Goal: Task Accomplishment & Management: Manage account settings

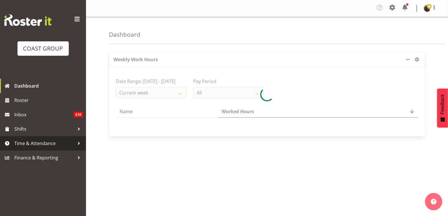
click at [35, 145] on span "Time & Attendance" at bounding box center [44, 143] width 60 height 9
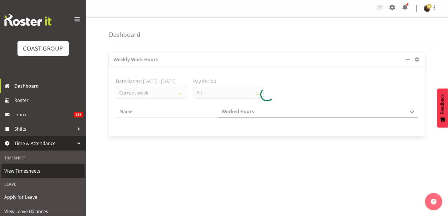
click at [32, 171] on span "View Timesheets" at bounding box center [42, 170] width 77 height 9
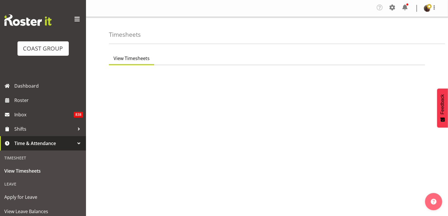
scroll to position [87, 0]
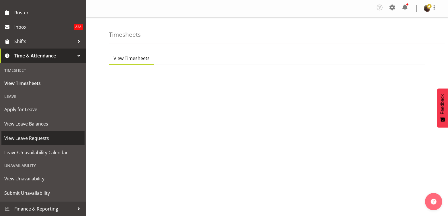
select select "7"
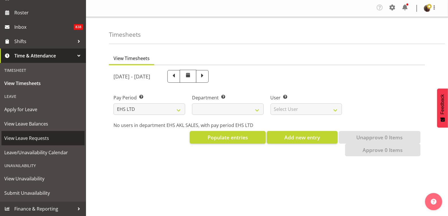
select select
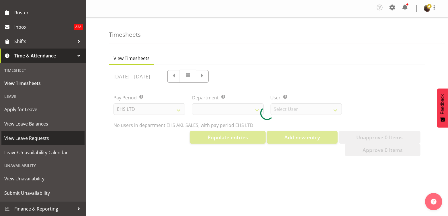
click at [29, 137] on span "View Leave Requests" at bounding box center [42, 138] width 77 height 9
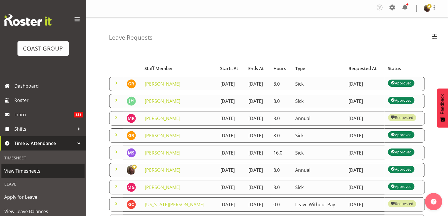
click at [20, 171] on span "View Timesheets" at bounding box center [42, 170] width 77 height 9
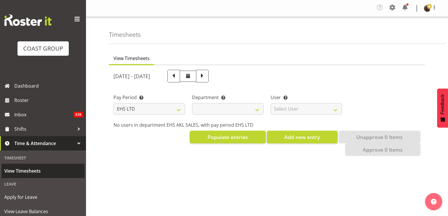
select select "7"
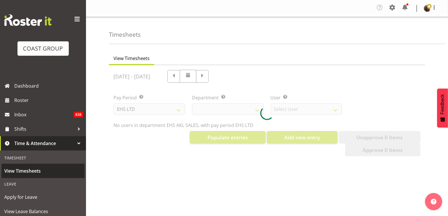
select select "40"
select select "1124"
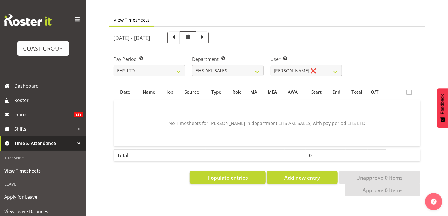
scroll to position [39, 0]
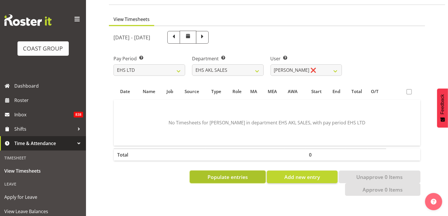
click at [207, 175] on span "Populate entries" at bounding box center [227, 176] width 40 height 7
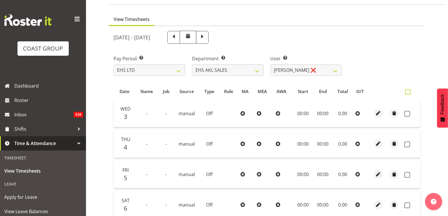
click at [408, 89] on span at bounding box center [407, 91] width 5 height 5
click at [408, 90] on input "checkbox" at bounding box center [407, 92] width 4 height 4
checkbox input "true"
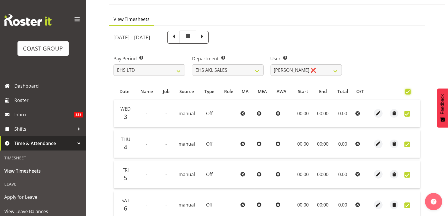
checkbox input "true"
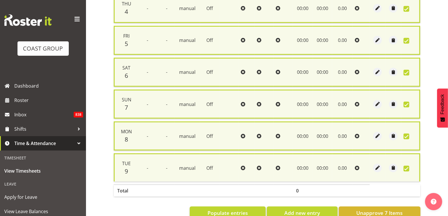
scroll to position [192, 0]
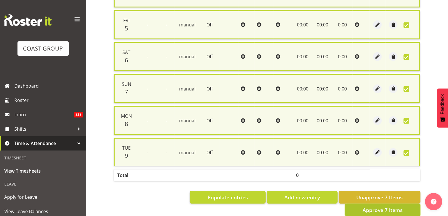
click at [375, 206] on span "Approve 7 Items" at bounding box center [383, 209] width 40 height 7
checkbox input "false"
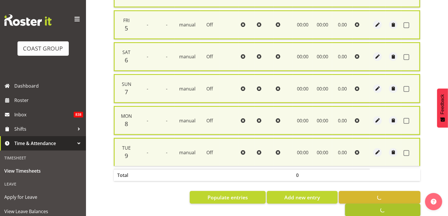
checkbox input "false"
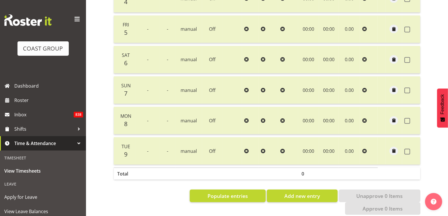
scroll to position [0, 0]
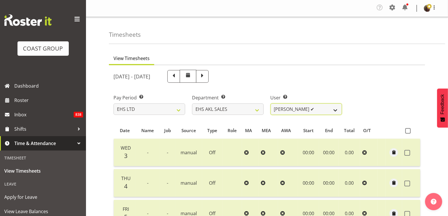
click at [312, 109] on select "[PERSON_NAME] ✔ [PERSON_NAME] ❌ [PERSON_NAME] ❌ [PERSON_NAME] ❌ [PERSON_NAME] ❌…" at bounding box center [307, 108] width 72 height 11
select select "1125"
click at [271, 103] on select "[PERSON_NAME] ✔ [PERSON_NAME] ❌ [PERSON_NAME] ❌ [PERSON_NAME] ❌ [PERSON_NAME] ❌…" at bounding box center [307, 108] width 72 height 11
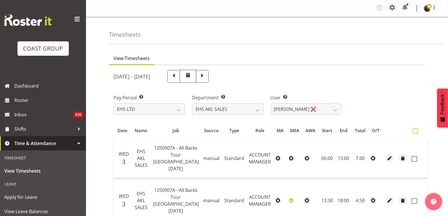
click at [413, 132] on span at bounding box center [415, 130] width 5 height 5
click at [413, 132] on input "checkbox" at bounding box center [415, 131] width 4 height 4
checkbox input "true"
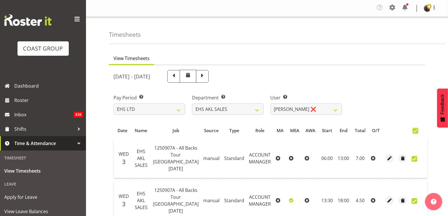
checkbox input "true"
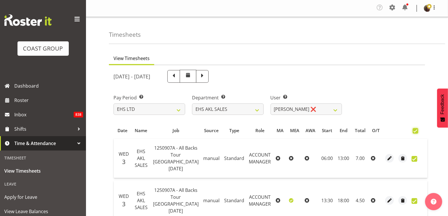
checkbox input "true"
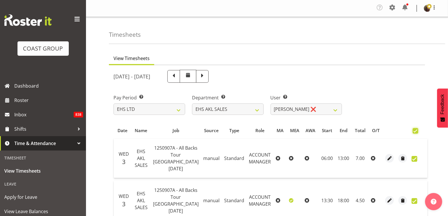
checkbox input "true"
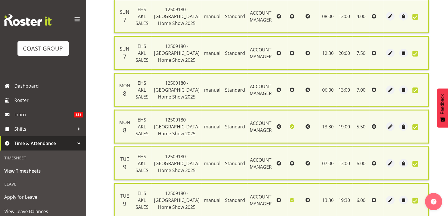
scroll to position [539, 0]
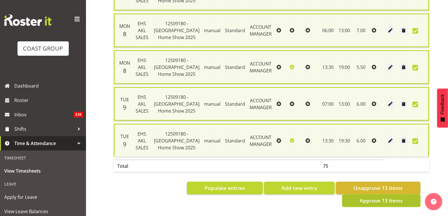
click at [371, 197] on span "Approve 13 Items" at bounding box center [381, 200] width 43 height 7
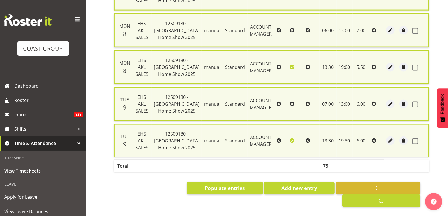
checkbox input "false"
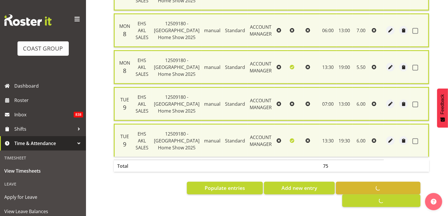
checkbox input "false"
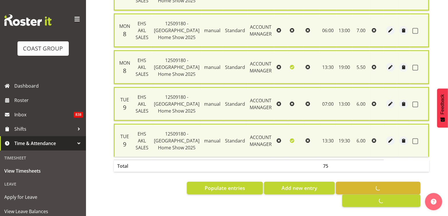
checkbox input "false"
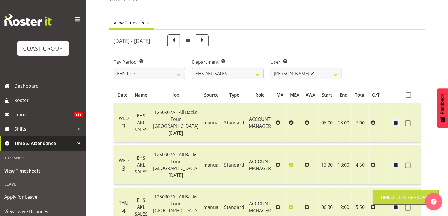
scroll to position [0, 0]
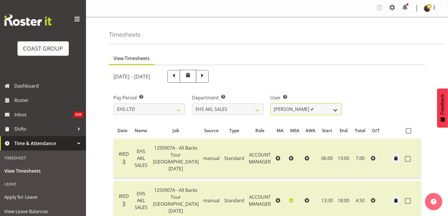
click at [292, 106] on select "[PERSON_NAME] ✔ [PERSON_NAME] ✔ [PERSON_NAME] ❌ [PERSON_NAME] ❌ [PERSON_NAME] ❌…" at bounding box center [307, 108] width 72 height 11
select select "1126"
click at [271, 103] on select "[PERSON_NAME] ✔ [PERSON_NAME] ✔ [PERSON_NAME] ❌ [PERSON_NAME] ❌ [PERSON_NAME] ❌…" at bounding box center [307, 108] width 72 height 11
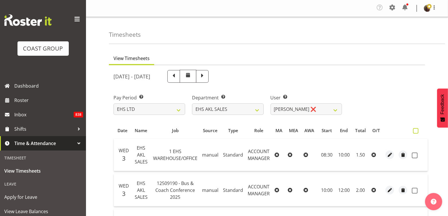
click at [416, 131] on span at bounding box center [415, 130] width 5 height 5
click at [416, 131] on input "checkbox" at bounding box center [415, 131] width 4 height 4
checkbox input "true"
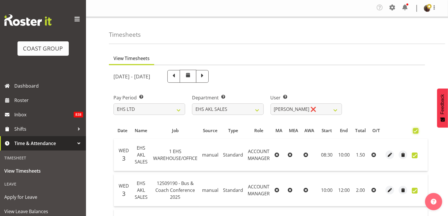
checkbox input "true"
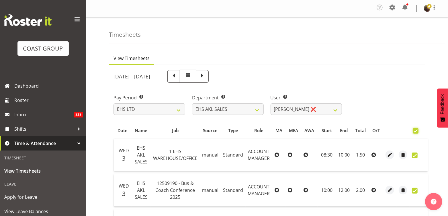
checkbox input "true"
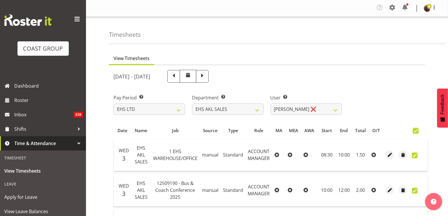
checkbox input "true"
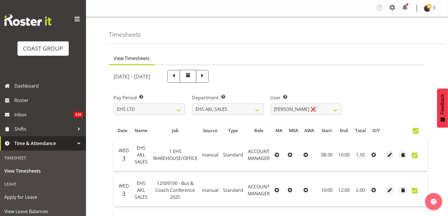
checkbox input "true"
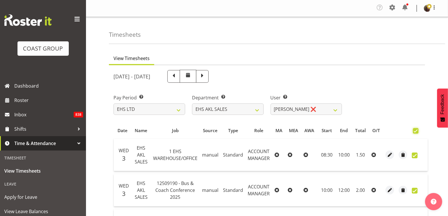
checkbox input "true"
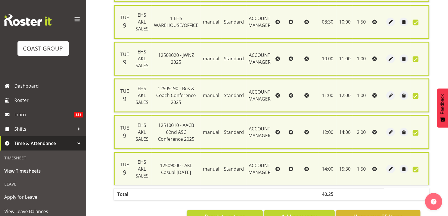
scroll to position [888, 0]
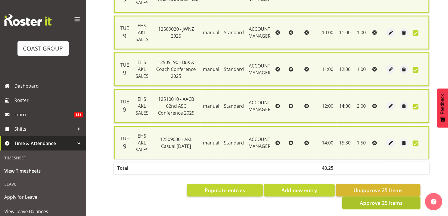
click at [383, 199] on span "Approve 25 Items" at bounding box center [381, 202] width 43 height 7
checkbox input "false"
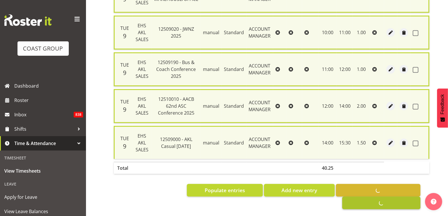
checkbox input "false"
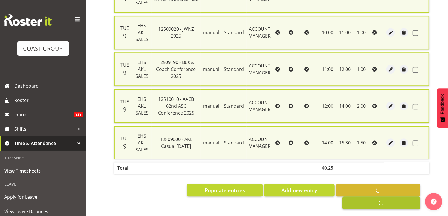
checkbox input "false"
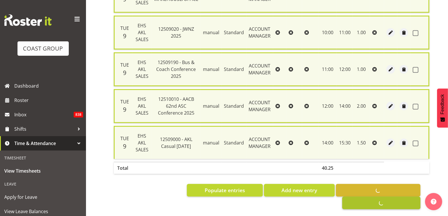
checkbox input "false"
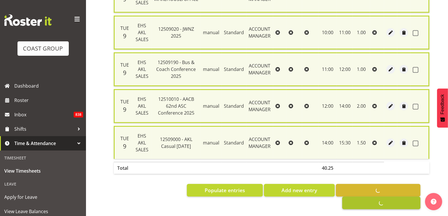
checkbox input "false"
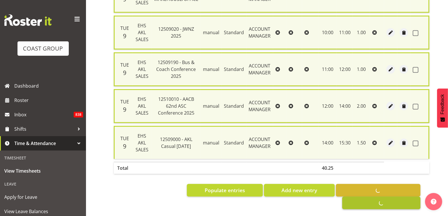
checkbox input "false"
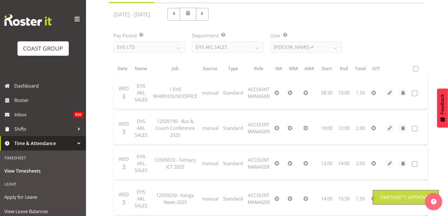
scroll to position [0, 0]
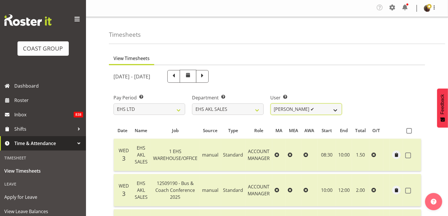
click at [310, 111] on select "[PERSON_NAME] ✔ [PERSON_NAME] ✔ [PERSON_NAME] ✔ [PERSON_NAME] ❌ [PERSON_NAME] ❌…" at bounding box center [307, 108] width 72 height 11
select select "1127"
click at [271, 103] on select "[PERSON_NAME] ✔ [PERSON_NAME] ✔ [PERSON_NAME] ✔ [PERSON_NAME] ❌ [PERSON_NAME] ❌…" at bounding box center [307, 108] width 72 height 11
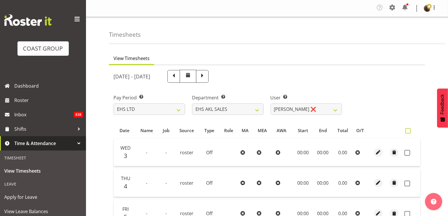
click at [409, 132] on span at bounding box center [407, 130] width 5 height 5
click at [409, 132] on input "checkbox" at bounding box center [407, 131] width 4 height 4
checkbox input "true"
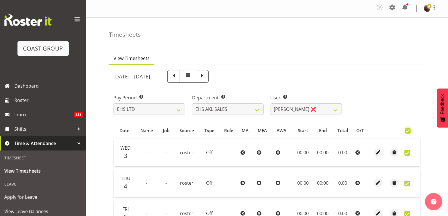
checkbox input "true"
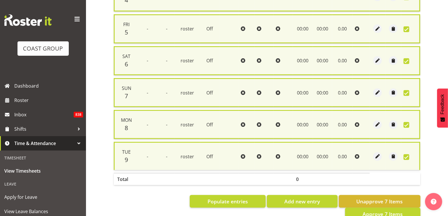
scroll to position [188, 0]
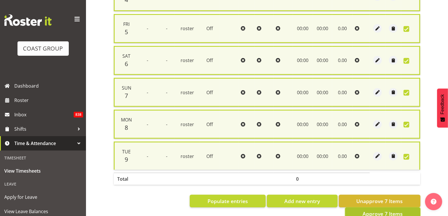
click at [378, 210] on span "Approve 7 Items" at bounding box center [383, 213] width 40 height 7
checkbox input "false"
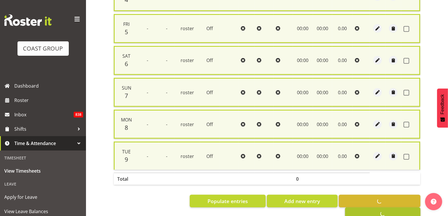
checkbox input "false"
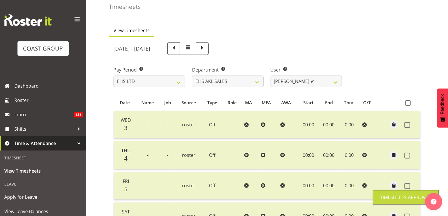
scroll to position [0, 0]
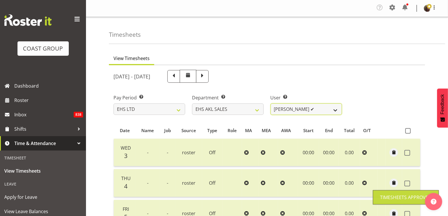
click at [313, 112] on select "[PERSON_NAME] ✔ [PERSON_NAME] ✔ [PERSON_NAME] ✔ [PERSON_NAME] ✔ [PERSON_NAME] ❌…" at bounding box center [307, 108] width 72 height 11
select select "1128"
click at [271, 103] on select "[PERSON_NAME] ✔ [PERSON_NAME] ✔ [PERSON_NAME] ✔ [PERSON_NAME] ✔ [PERSON_NAME] ❌…" at bounding box center [307, 108] width 72 height 11
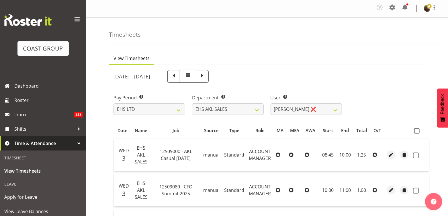
click at [414, 130] on span at bounding box center [416, 130] width 5 height 5
click at [414, 130] on input "checkbox" at bounding box center [416, 131] width 4 height 4
checkbox input "true"
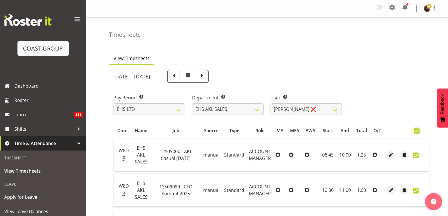
checkbox input "true"
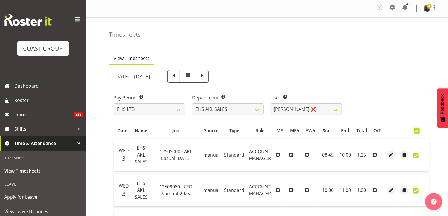
checkbox input "true"
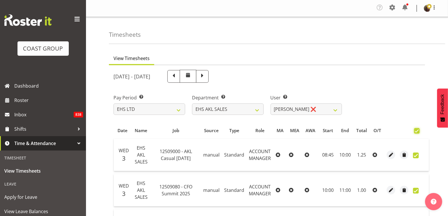
checkbox input "true"
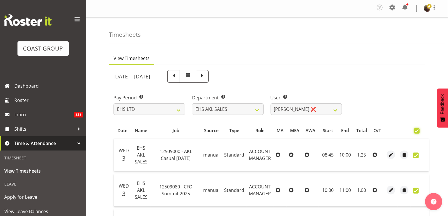
checkbox input "true"
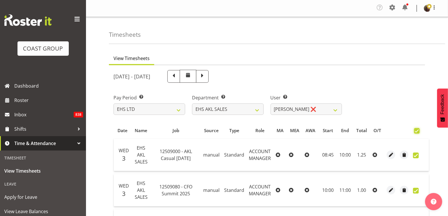
checkbox input "true"
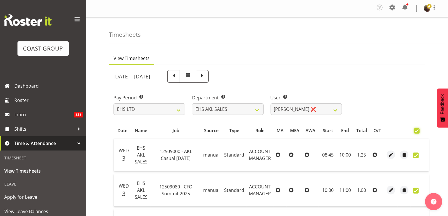
checkbox input "true"
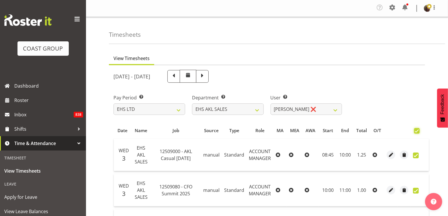
checkbox input "true"
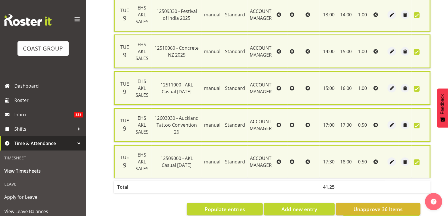
scroll to position [1324, 0]
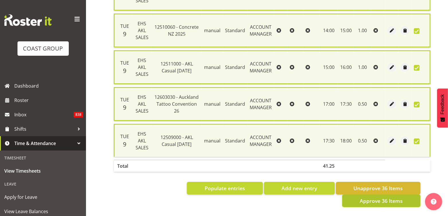
click at [385, 197] on span "Approve 36 Items" at bounding box center [381, 200] width 43 height 7
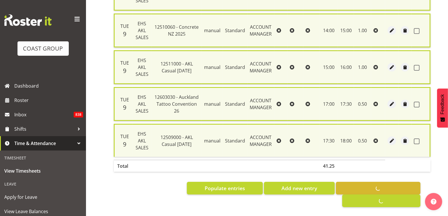
checkbox input "false"
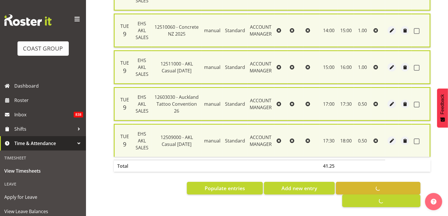
checkbox input "false"
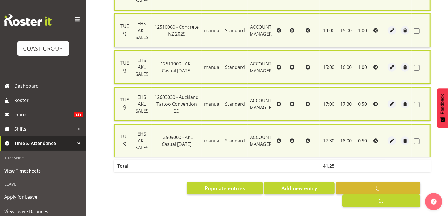
checkbox input "false"
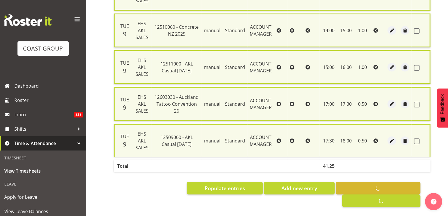
checkbox input "false"
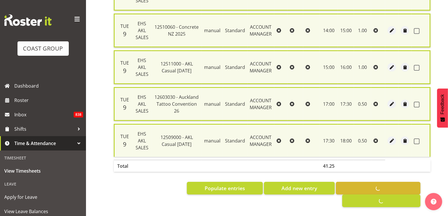
checkbox input "false"
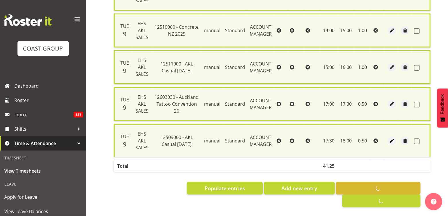
checkbox input "false"
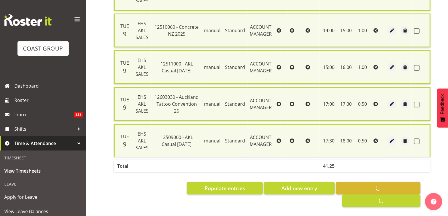
checkbox input "false"
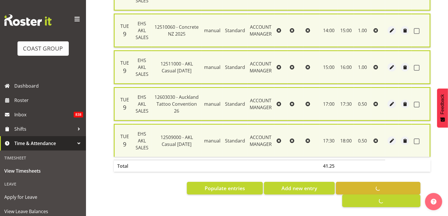
checkbox input "false"
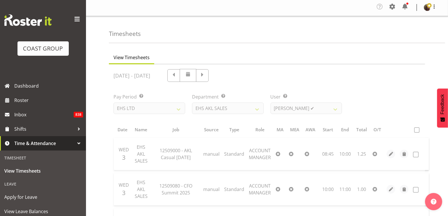
scroll to position [0, 0]
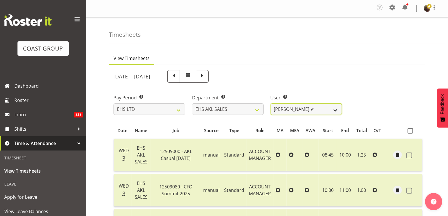
click at [299, 109] on select "[PERSON_NAME] ✔ [PERSON_NAME] ✔ [PERSON_NAME] ✔ [PERSON_NAME] ✔ [PERSON_NAME] ✔…" at bounding box center [307, 108] width 72 height 11
select select "1129"
click at [271, 103] on select "[PERSON_NAME] ✔ [PERSON_NAME] ✔ [PERSON_NAME] ✔ [PERSON_NAME] ✔ [PERSON_NAME] ✔…" at bounding box center [307, 108] width 72 height 11
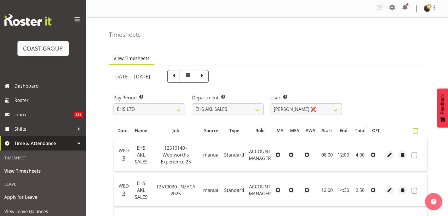
click at [413, 132] on span at bounding box center [415, 130] width 5 height 5
click at [413, 132] on input "checkbox" at bounding box center [415, 131] width 4 height 4
checkbox input "true"
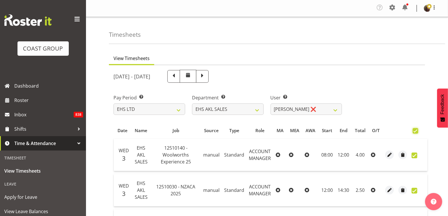
checkbox input "true"
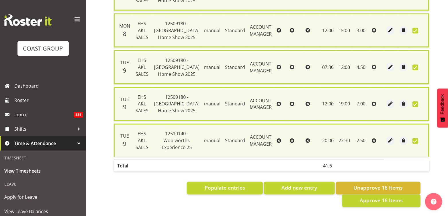
scroll to position [604, 0]
click at [363, 196] on span "Approve 16 Items" at bounding box center [381, 199] width 43 height 7
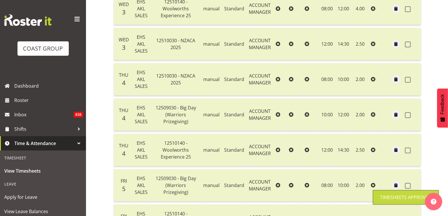
scroll to position [0, 0]
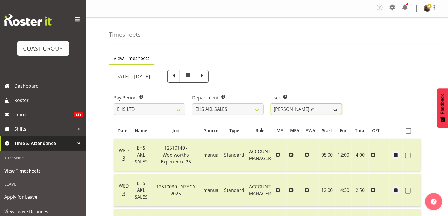
click at [316, 111] on select "[PERSON_NAME] ✔ [PERSON_NAME] ✔ [PERSON_NAME] ✔ [PERSON_NAME] ✔ [PERSON_NAME] ✔…" at bounding box center [307, 108] width 72 height 11
click at [271, 103] on select "[PERSON_NAME] ✔ [PERSON_NAME] ✔ [PERSON_NAME] ✔ [PERSON_NAME] ✔ [PERSON_NAME] ✔…" at bounding box center [307, 108] width 72 height 11
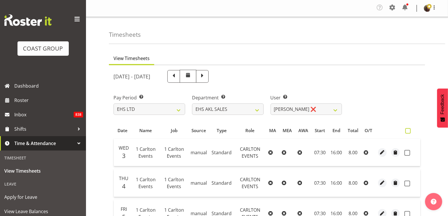
click at [411, 130] on label at bounding box center [409, 130] width 8 height 5
click at [409, 130] on input "checkbox" at bounding box center [407, 131] width 4 height 4
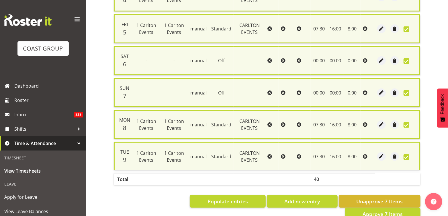
scroll to position [192, 0]
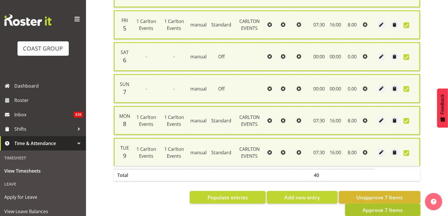
click at [387, 206] on span "Approve 7 Items" at bounding box center [383, 209] width 40 height 7
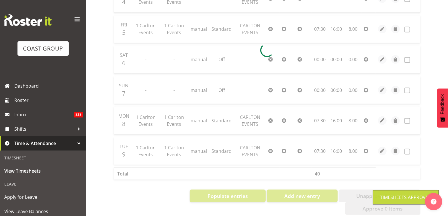
scroll to position [0, 0]
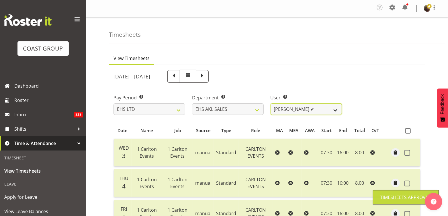
click at [312, 110] on select "[PERSON_NAME] ✔ [PERSON_NAME] ✔ [PERSON_NAME] ✔ [PERSON_NAME] ✔ [PERSON_NAME] ✔…" at bounding box center [307, 108] width 72 height 11
click at [271, 103] on select "[PERSON_NAME] ✔ [PERSON_NAME] ✔ [PERSON_NAME] ✔ [PERSON_NAME] ✔ [PERSON_NAME] ✔…" at bounding box center [307, 108] width 72 height 11
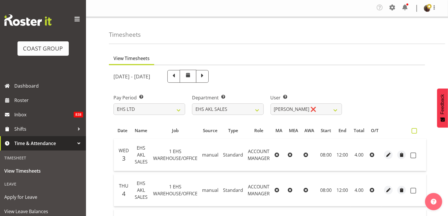
click at [416, 130] on span at bounding box center [414, 130] width 5 height 5
click at [415, 130] on input "checkbox" at bounding box center [414, 131] width 4 height 4
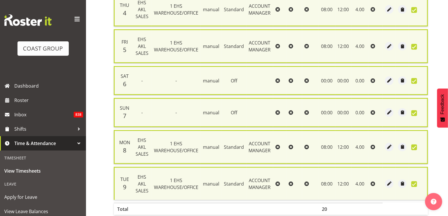
scroll to position [216, 0]
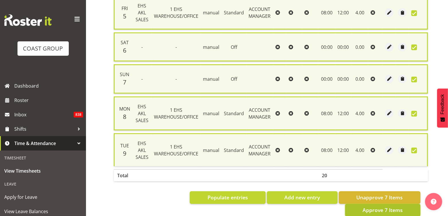
click at [378, 206] on span "Approve 7 Items" at bounding box center [383, 209] width 40 height 7
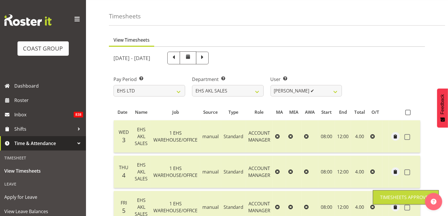
scroll to position [0, 0]
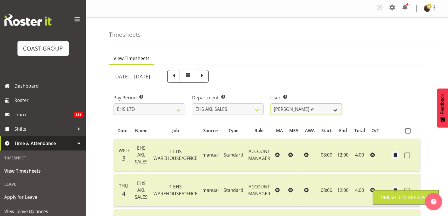
click at [287, 108] on select "[PERSON_NAME] ✔ [PERSON_NAME] ✔ [PERSON_NAME] ✔ [PERSON_NAME] ✔ [PERSON_NAME] ✔…" at bounding box center [307, 108] width 72 height 11
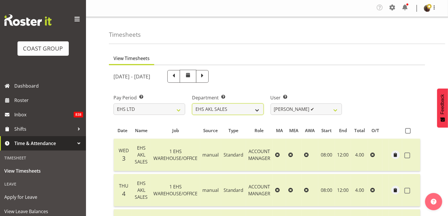
click at [261, 109] on select "EHS AKL CARPET EHS AKL DESIGNER EHS AKL SALES EHS CHC OPS EHS CHC SALES EHS WLG…" at bounding box center [228, 108] width 72 height 11
click at [192, 103] on select "EHS AKL CARPET EHS AKL DESIGNER EHS AKL SALES EHS CHC OPS EHS CHC SALES EHS WLG…" at bounding box center [228, 108] width 72 height 11
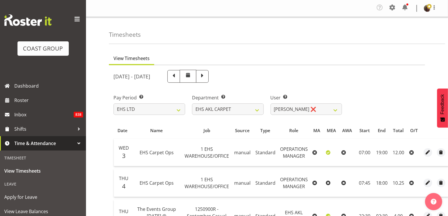
click at [448, 130] on span at bounding box center [453, 130] width 5 height 5
click at [448, 130] on input "checkbox" at bounding box center [453, 131] width 4 height 4
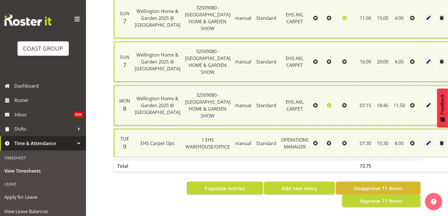
scroll to position [436, 0]
click at [369, 197] on span "Approve 11 Items" at bounding box center [381, 200] width 43 height 7
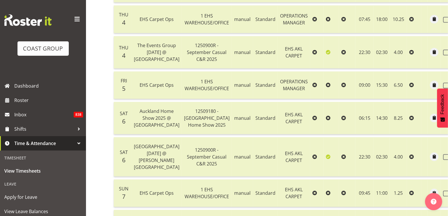
scroll to position [0, 0]
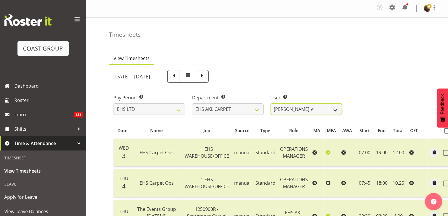
click at [281, 112] on select "[PERSON_NAME] ✔" at bounding box center [307, 108] width 72 height 11
click at [260, 110] on select "EHS AKL CARPET EHS AKL DESIGNER EHS AKL SALES EHS CHC OPS EHS CHC SALES EHS WLG…" at bounding box center [228, 108] width 72 height 11
click at [192, 103] on select "EHS AKL CARPET EHS AKL DESIGNER EHS AKL SALES EHS CHC OPS EHS CHC SALES EHS WLG…" at bounding box center [228, 108] width 72 height 11
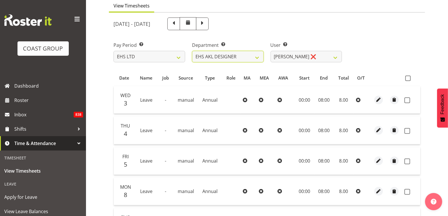
scroll to position [40, 0]
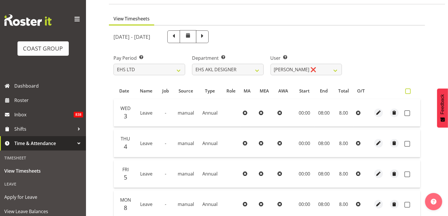
click at [407, 92] on span at bounding box center [407, 90] width 5 height 5
click at [407, 92] on input "checkbox" at bounding box center [407, 91] width 4 height 4
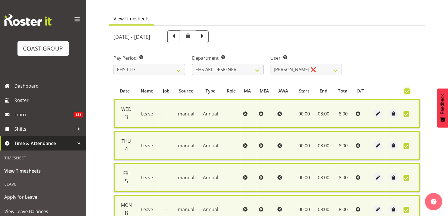
scroll to position [129, 0]
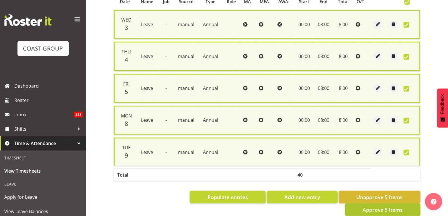
click at [374, 205] on span "Approve 5 Items" at bounding box center [383, 208] width 40 height 7
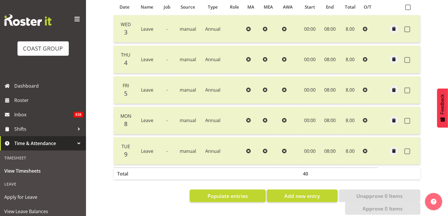
scroll to position [0, 0]
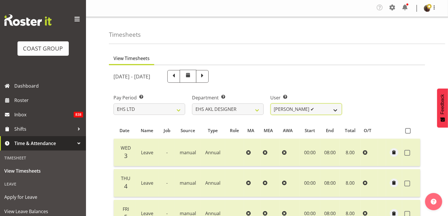
click at [300, 105] on select "[PERSON_NAME] ✔ [PERSON_NAME] ✔ [PERSON_NAME] ❌ [PERSON_NAME] ❌ [PERSON_NAME] ✔" at bounding box center [307, 108] width 72 height 11
click at [271, 103] on select "[PERSON_NAME] ✔ [PERSON_NAME] ✔ [PERSON_NAME] ❌ [PERSON_NAME] ❌ [PERSON_NAME] ✔" at bounding box center [307, 108] width 72 height 11
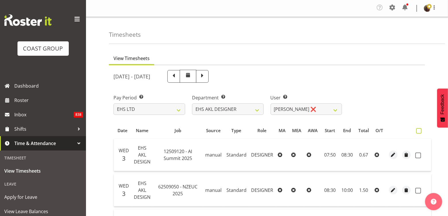
click at [416, 128] on span at bounding box center [418, 130] width 5 height 5
click at [416, 129] on input "checkbox" at bounding box center [418, 131] width 4 height 4
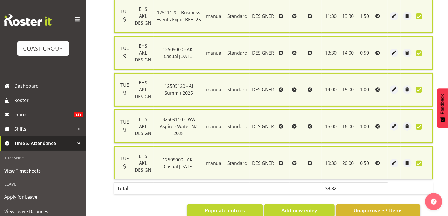
scroll to position [1373, 0]
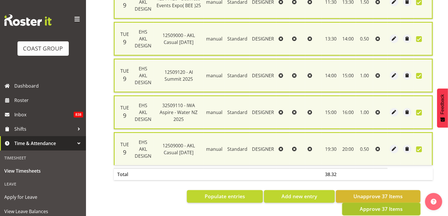
click at [374, 205] on span "Approve 37 Items" at bounding box center [381, 208] width 43 height 7
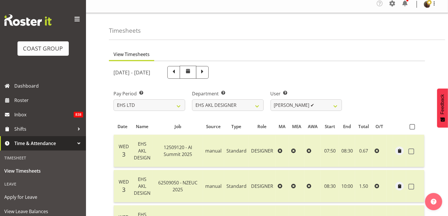
scroll to position [0, 0]
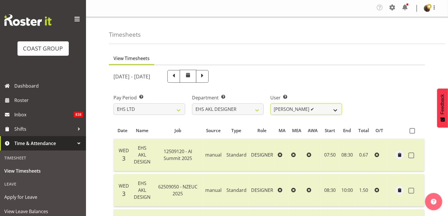
click at [297, 109] on select "[PERSON_NAME] ✔ [PERSON_NAME] ✔ [PERSON_NAME] ✔ [PERSON_NAME] ❌ [PERSON_NAME] ✔" at bounding box center [307, 108] width 72 height 11
click at [271, 103] on select "[PERSON_NAME] ✔ [PERSON_NAME] ✔ [PERSON_NAME] ✔ [PERSON_NAME] ❌ [PERSON_NAME] ✔" at bounding box center [307, 108] width 72 height 11
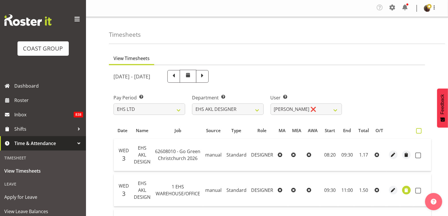
click at [418, 131] on span at bounding box center [418, 130] width 5 height 5
click at [418, 131] on input "checkbox" at bounding box center [418, 131] width 4 height 4
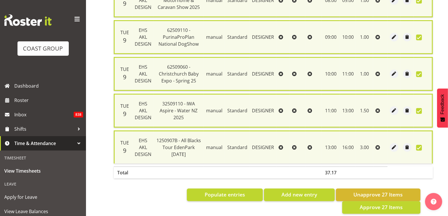
scroll to position [957, 0]
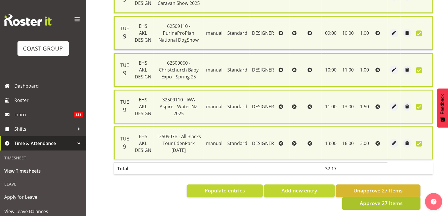
click at [362, 199] on span "Approve 27 Items" at bounding box center [381, 202] width 43 height 7
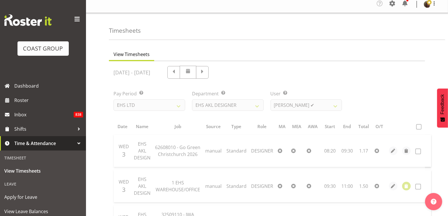
scroll to position [0, 0]
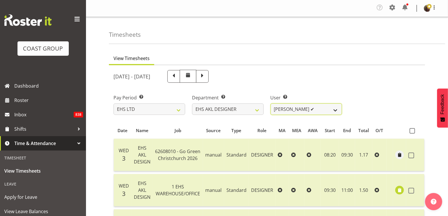
click at [299, 111] on select "[PERSON_NAME] ✔ [PERSON_NAME] ✔ [PERSON_NAME] ✔ [PERSON_NAME] ✔ [PERSON_NAME] ✔" at bounding box center [307, 108] width 72 height 11
click at [253, 111] on select "EHS AKL CARPET EHS AKL DESIGNER EHS AKL SALES EHS CHC OPS EHS CHC SALES EHS WLG…" at bounding box center [228, 108] width 72 height 11
click at [192, 103] on select "EHS AKL CARPET EHS AKL DESIGNER EHS AKL SALES EHS CHC OPS EHS CHC SALES EHS WLG…" at bounding box center [228, 108] width 72 height 11
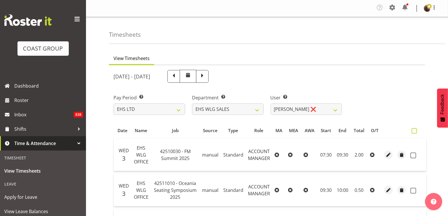
click at [414, 130] on span at bounding box center [414, 130] width 5 height 5
click at [414, 130] on input "checkbox" at bounding box center [414, 131] width 4 height 4
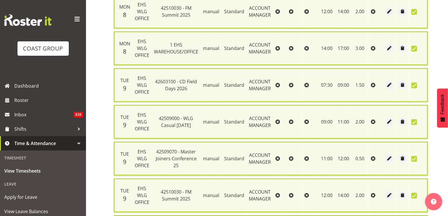
scroll to position [1211, 0]
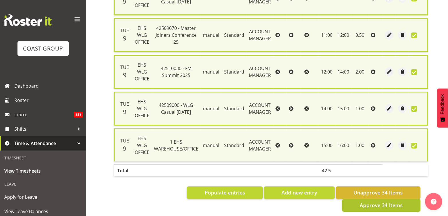
click at [375, 199] on button "Approve 34 Items" at bounding box center [381, 205] width 78 height 13
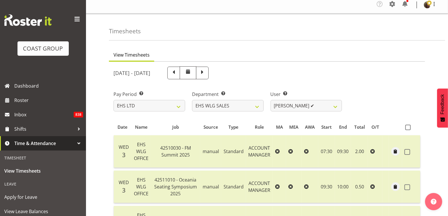
scroll to position [0, 0]
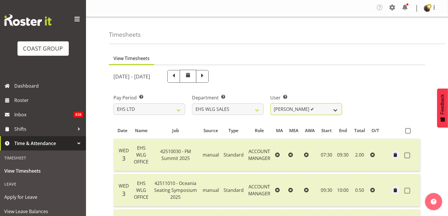
click at [287, 109] on select "[PERSON_NAME] ✔ [PERSON_NAME] ❌" at bounding box center [307, 108] width 72 height 11
click at [271, 103] on select "[PERSON_NAME] ✔ [PERSON_NAME] ❌" at bounding box center [307, 108] width 72 height 11
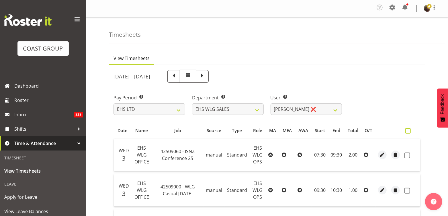
click at [409, 131] on span at bounding box center [407, 130] width 5 height 5
click at [409, 131] on input "checkbox" at bounding box center [407, 131] width 4 height 4
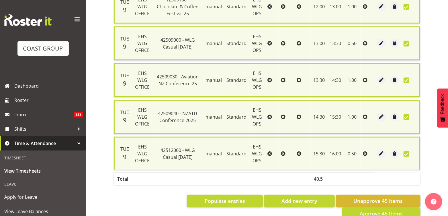
scroll to position [1612, 0]
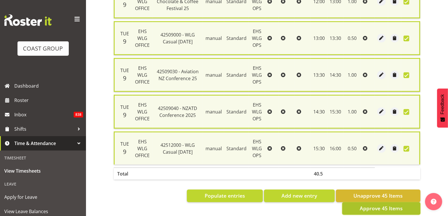
click at [380, 204] on span "Approve 45 Items" at bounding box center [381, 207] width 43 height 7
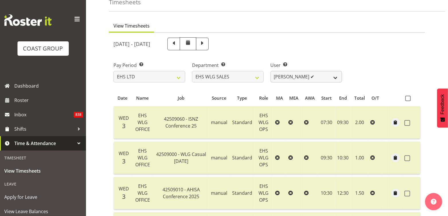
scroll to position [32, 0]
click at [289, 75] on select "[PERSON_NAME] ✔ [PERSON_NAME] ✔" at bounding box center [307, 76] width 72 height 11
click at [240, 73] on select "EHS AKL CARPET EHS AKL DESIGNER EHS AKL SALES EHS CHC OPS EHS CHC SALES EHS WLG…" at bounding box center [228, 76] width 72 height 11
click at [192, 71] on select "EHS AKL CARPET EHS AKL DESIGNER EHS AKL SALES EHS CHC OPS EHS CHC SALES EHS WLG…" at bounding box center [228, 76] width 72 height 11
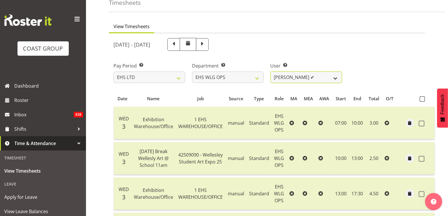
click at [332, 75] on select "[PERSON_NAME] ✔ [PERSON_NAME] ✔ [PERSON_NAME] ✔ [PERSON_NAME] ❌ [PERSON_NAME] ✔…" at bounding box center [307, 76] width 72 height 11
click at [271, 71] on select "[PERSON_NAME] ✔ [PERSON_NAME] ✔ [PERSON_NAME] ✔ [PERSON_NAME] ❌ [PERSON_NAME] ✔…" at bounding box center [307, 76] width 72 height 11
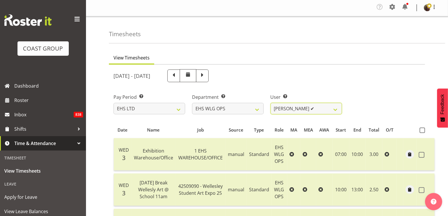
scroll to position [0, 0]
click at [299, 109] on select "[PERSON_NAME] ✔ [PERSON_NAME] ✔ [PERSON_NAME] ✔ [PERSON_NAME] ❌ [PERSON_NAME] ✔…" at bounding box center [307, 108] width 72 height 11
click at [271, 103] on select "[PERSON_NAME] ✔ [PERSON_NAME] ✔ [PERSON_NAME] ✔ [PERSON_NAME] ❌ [PERSON_NAME] ✔…" at bounding box center [307, 108] width 72 height 11
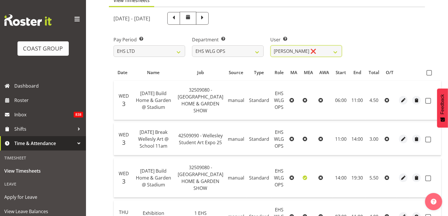
scroll to position [58, 0]
click at [427, 73] on span at bounding box center [428, 71] width 5 height 5
click at [427, 73] on input "checkbox" at bounding box center [428, 72] width 4 height 4
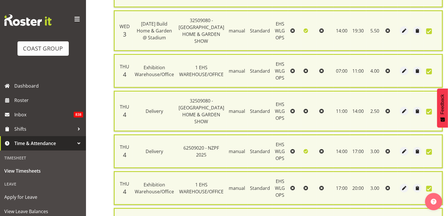
scroll to position [420, 0]
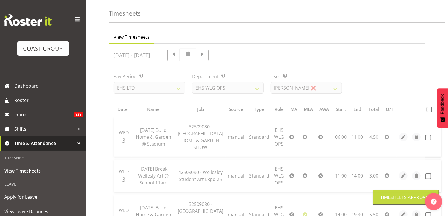
scroll to position [0, 0]
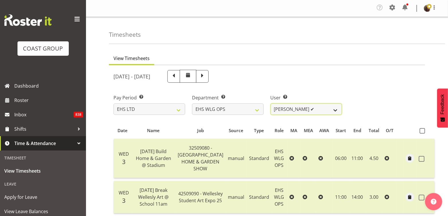
click at [290, 109] on select "[PERSON_NAME] ✔ [PERSON_NAME] ✔ [PERSON_NAME] ✔ [PERSON_NAME] ✔ [PERSON_NAME] ✔…" at bounding box center [307, 108] width 72 height 11
click at [223, 102] on div "Department Select which department you would like to view. EHS AKL CARPET EHS A…" at bounding box center [228, 104] width 72 height 21
click at [222, 107] on select "EHS AKL CARPET EHS AKL DESIGNER EHS AKL SALES EHS CHC OPS EHS CHC SALES EHS WLG…" at bounding box center [228, 108] width 72 height 11
click at [192, 103] on select "EHS AKL CARPET EHS AKL DESIGNER EHS AKL SALES EHS CHC OPS EHS CHC SALES EHS WLG…" at bounding box center [228, 108] width 72 height 11
